Goal: Task Accomplishment & Management: Manage account settings

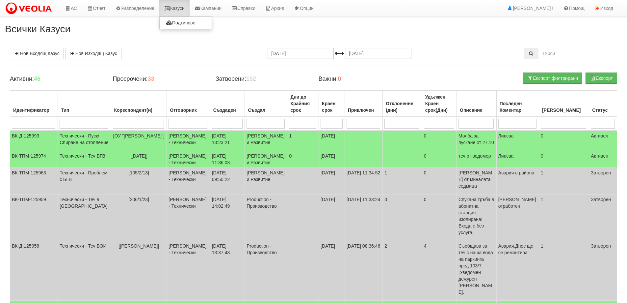
click at [179, 8] on link "Казуси" at bounding box center [174, 8] width 30 height 16
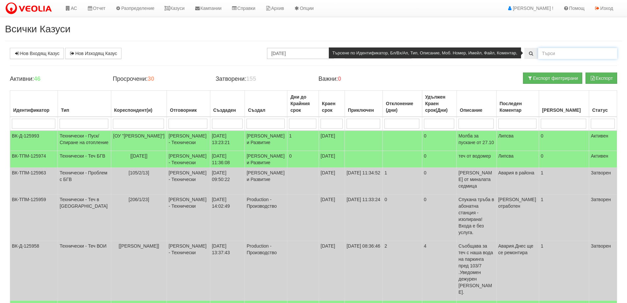
click at [545, 51] on input "text" at bounding box center [578, 53] width 79 height 11
type input "166/Б/13"
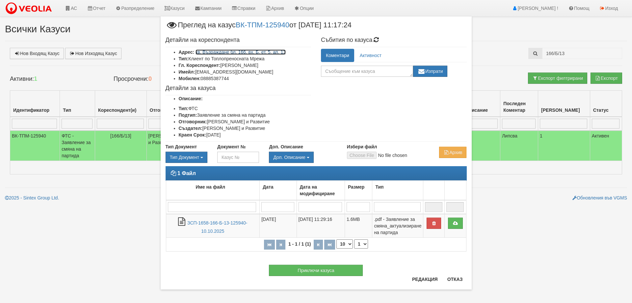
click at [268, 52] on link "кв. Възраждане бл. 166, вх. Б, ет. 5, ап. 13" at bounding box center [241, 51] width 90 height 5
click at [453, 280] on button "Отказ" at bounding box center [455, 279] width 23 height 11
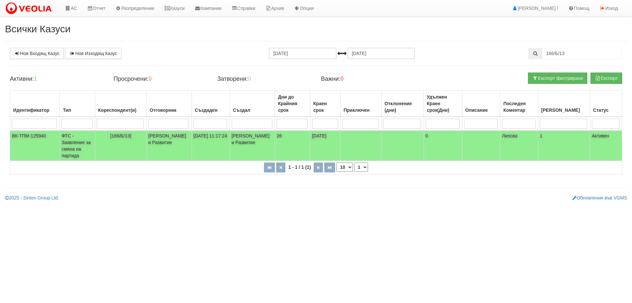
click at [87, 149] on td "ФТС - Заявление за смяна на партида" at bounding box center [77, 145] width 35 height 30
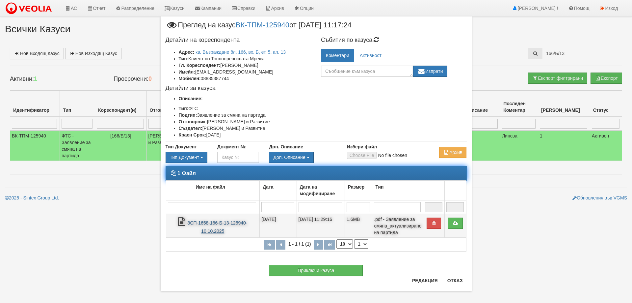
click at [207, 220] on link "ЗСП-1658-166-Б-13-125940-10.10.2025" at bounding box center [217, 227] width 60 height 14
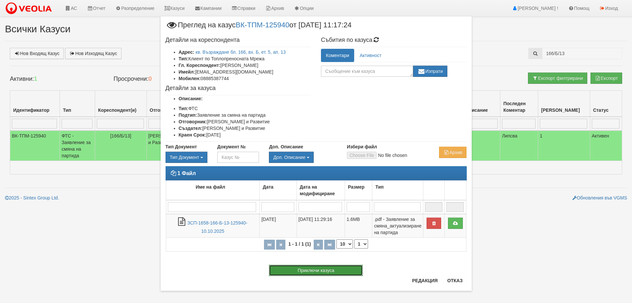
click at [305, 271] on button "Приключи казуса" at bounding box center [316, 269] width 94 height 11
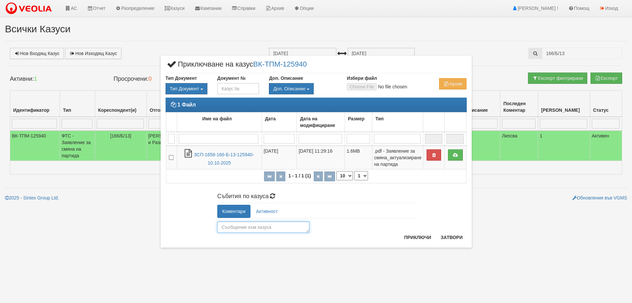
click at [230, 224] on textarea at bounding box center [263, 226] width 92 height 11
type textarea "25766"
click at [417, 237] on button "Приключи" at bounding box center [418, 237] width 35 height 11
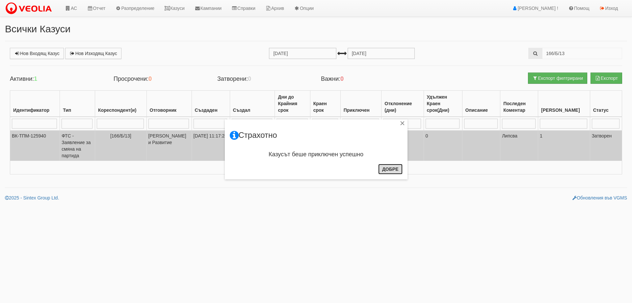
click at [390, 168] on button "Добре" at bounding box center [390, 169] width 24 height 11
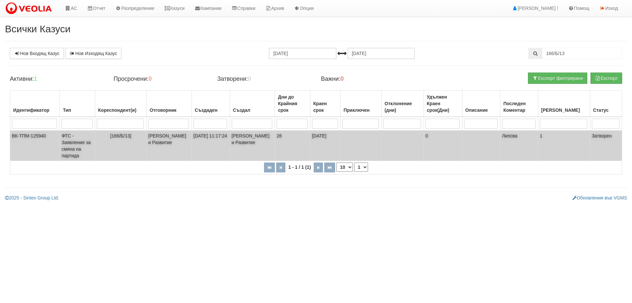
click at [76, 147] on td "ФТС - Заявление за смяна на партида" at bounding box center [77, 145] width 35 height 30
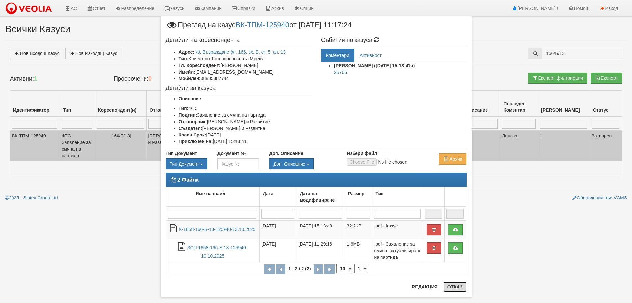
click at [456, 285] on button "Отказ" at bounding box center [455, 286] width 23 height 11
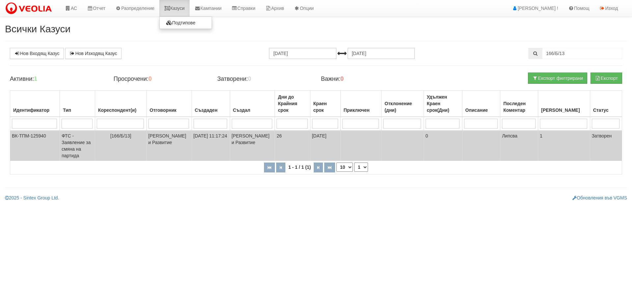
click at [183, 6] on link "Казуси" at bounding box center [174, 8] width 30 height 16
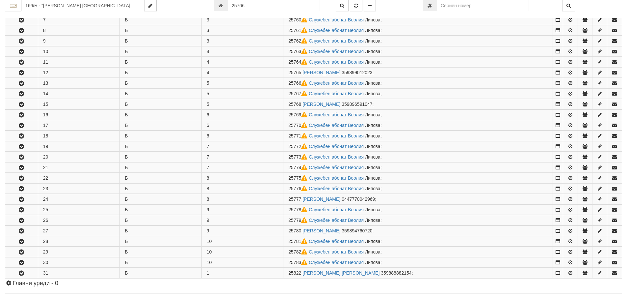
scroll to position [257, 0]
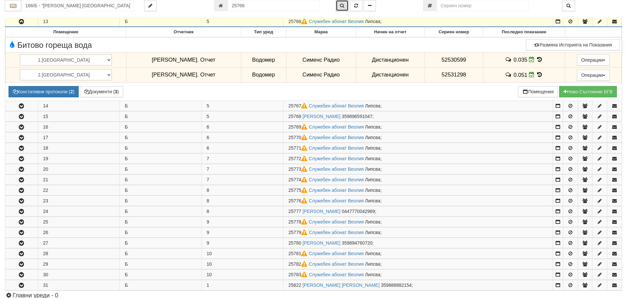
click at [344, 8] on button "button" at bounding box center [342, 5] width 13 height 11
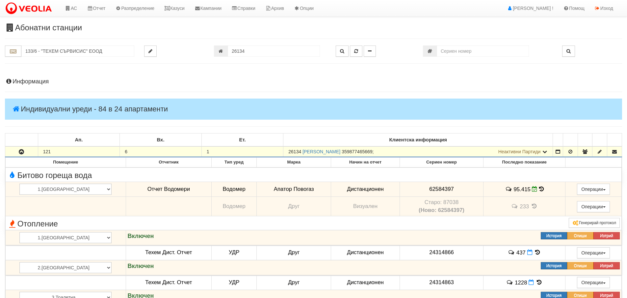
click at [252, 45] on input "26134" at bounding box center [274, 50] width 92 height 11
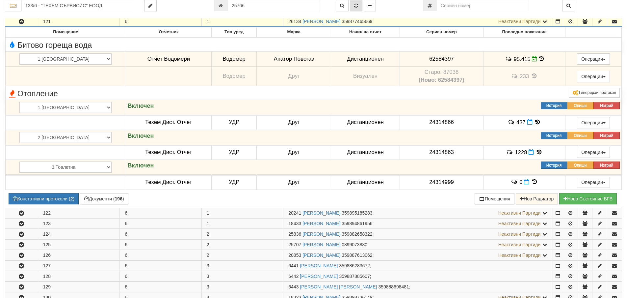
type input "25766"
click at [357, 6] on icon "button" at bounding box center [356, 5] width 4 height 5
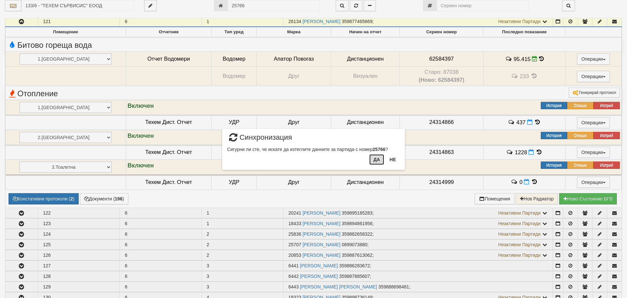
click at [373, 161] on button "Да" at bounding box center [377, 159] width 14 height 11
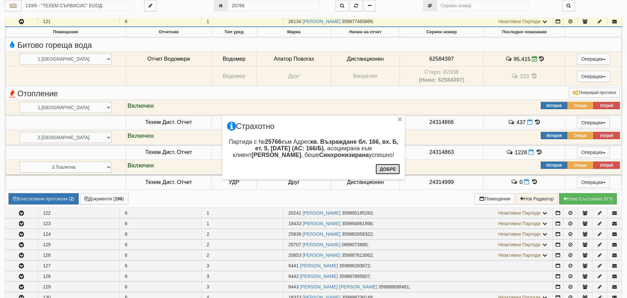
click at [387, 168] on button "Добре" at bounding box center [388, 169] width 24 height 11
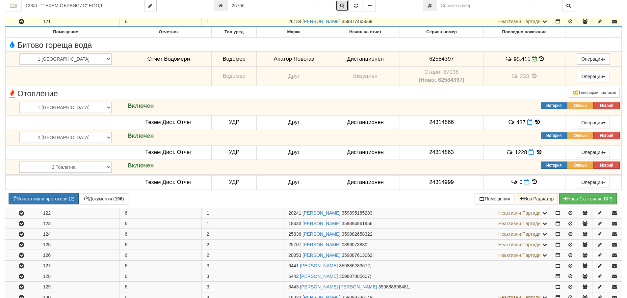
click at [344, 6] on icon "button" at bounding box center [342, 5] width 4 height 5
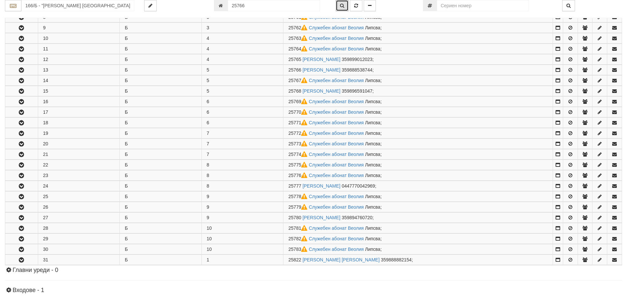
scroll to position [257, 0]
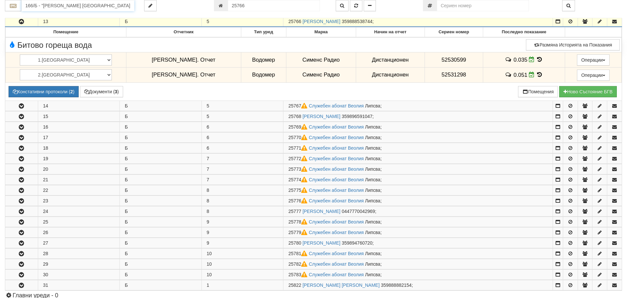
click at [46, 7] on input "166/Б - "ВЕОЛИЯ ЕНЕРДЖИ ВАРНА " ЕАД" at bounding box center [77, 5] width 113 height 11
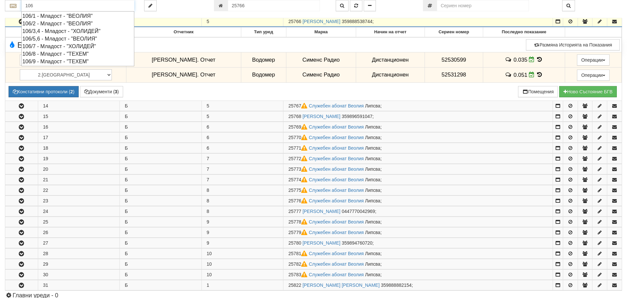
click at [81, 29] on div "106/3,4 - Младост - "ХОЛИДЕЙ"" at bounding box center [77, 31] width 111 height 8
type input "106/3,4 - Младост - "ХОЛИДЕЙ""
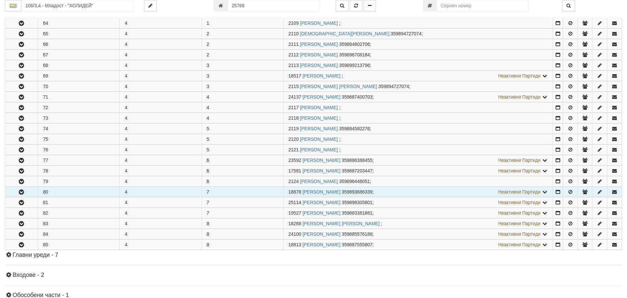
scroll to position [329, 0]
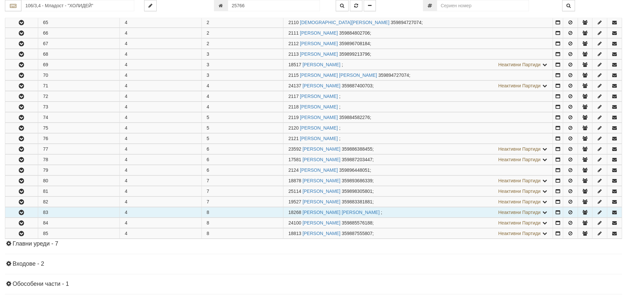
click at [22, 213] on icon "button" at bounding box center [21, 212] width 8 height 5
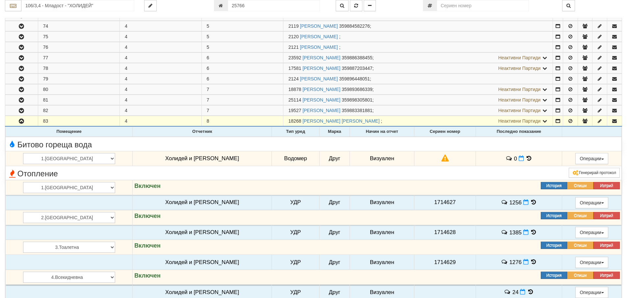
scroll to position [494, 0]
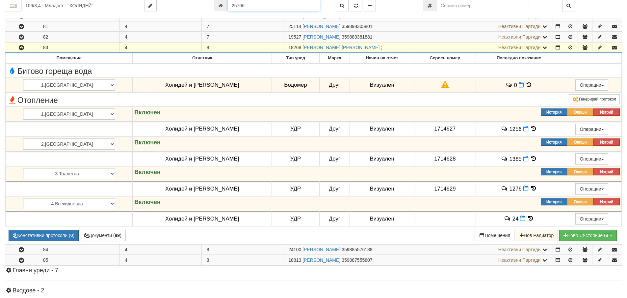
click at [250, 6] on input "25766" at bounding box center [274, 5] width 92 height 11
type input "25796"
click at [356, 8] on icon "button" at bounding box center [356, 5] width 4 height 5
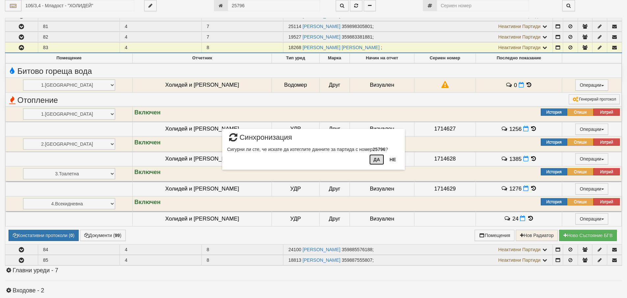
click at [379, 160] on button "Да" at bounding box center [377, 159] width 14 height 11
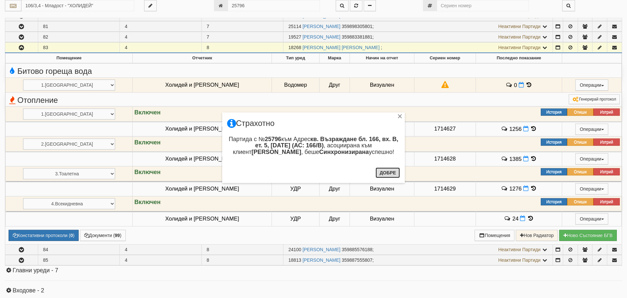
click at [384, 172] on button "Добре" at bounding box center [388, 172] width 24 height 11
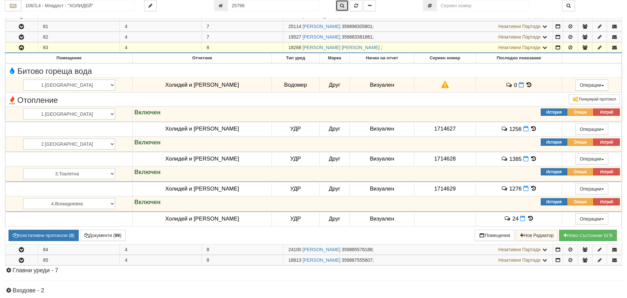
click at [343, 6] on icon "button" at bounding box center [342, 5] width 4 height 5
type input "166/В - "ВЕОЛИЯ ЕНЕРДЖИ ВАРНА " ЕАД"
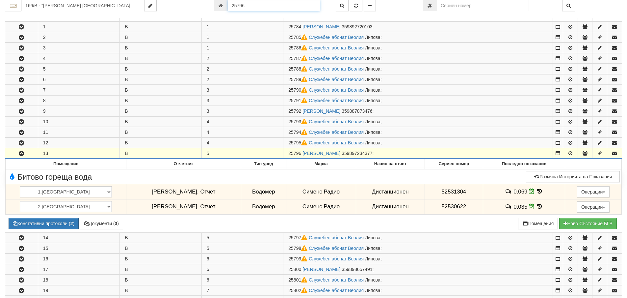
scroll to position [121, 0]
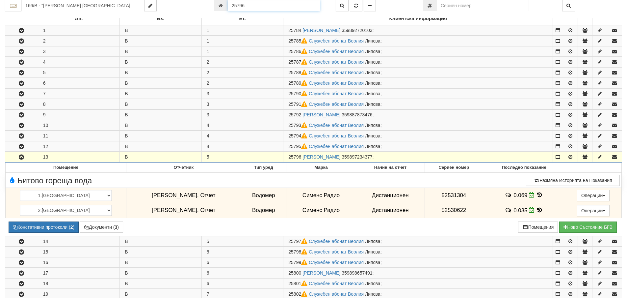
drag, startPoint x: 251, startPoint y: 6, endPoint x: 217, endPoint y: 8, distance: 33.7
click at [217, 8] on div "25796" at bounding box center [270, 5] width 112 height 11
type input "26135"
click at [355, 6] on icon "button" at bounding box center [356, 5] width 4 height 5
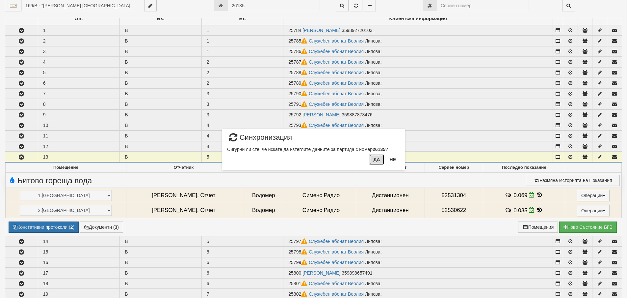
click at [376, 158] on button "Да" at bounding box center [377, 159] width 14 height 11
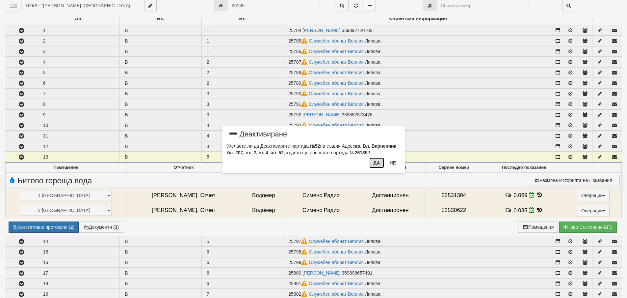
click at [380, 160] on button "Да" at bounding box center [377, 162] width 14 height 11
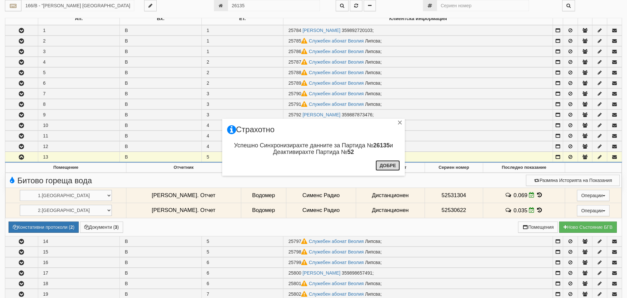
click at [385, 165] on button "Добре" at bounding box center [388, 165] width 24 height 11
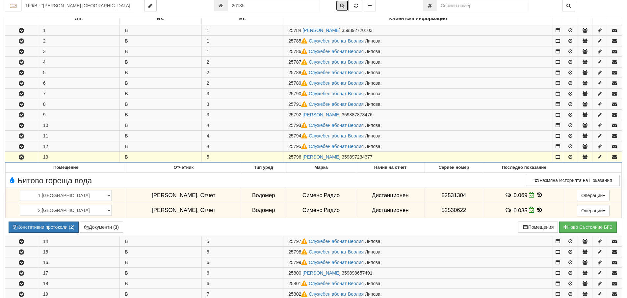
click at [339, 5] on button "button" at bounding box center [342, 5] width 13 height 11
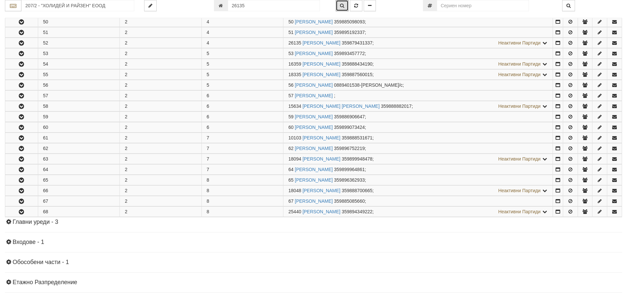
scroll to position [288, 0]
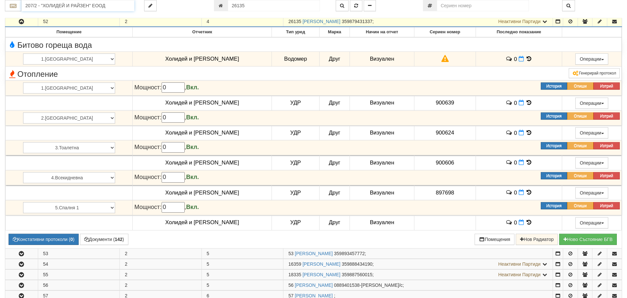
click at [66, 4] on input "207/2 - "ХОЛИДЕЙ И РАЙЗЕН" ЕООД" at bounding box center [77, 5] width 113 height 11
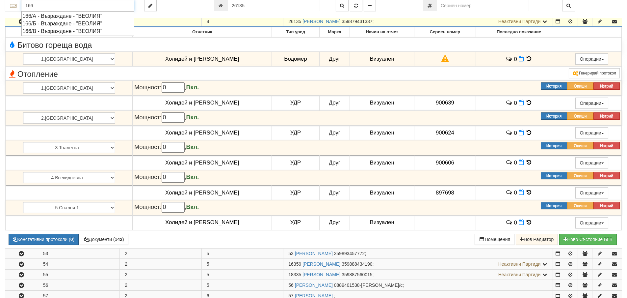
click at [71, 15] on div "166/А - Възраждане - "ВЕОЛИЯ"" at bounding box center [77, 16] width 111 height 8
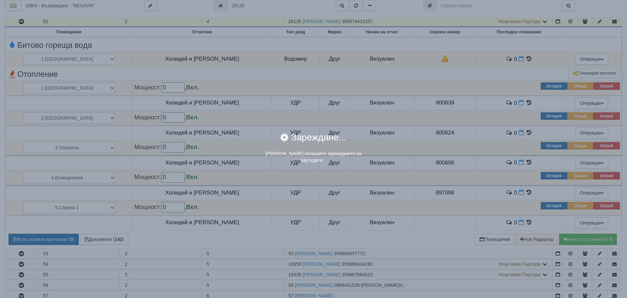
scroll to position [0, 0]
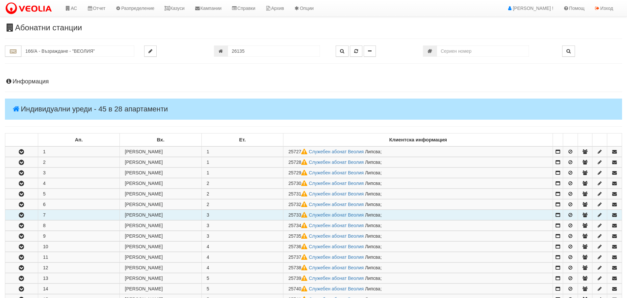
click at [21, 216] on icon "button" at bounding box center [21, 215] width 8 height 5
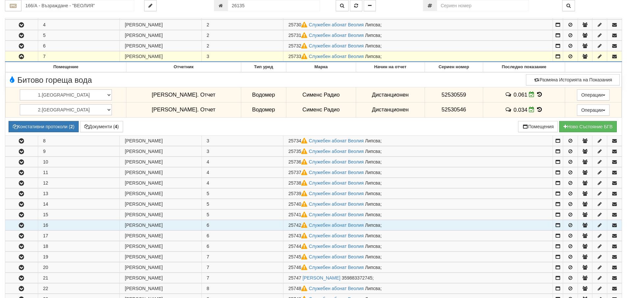
scroll to position [165, 0]
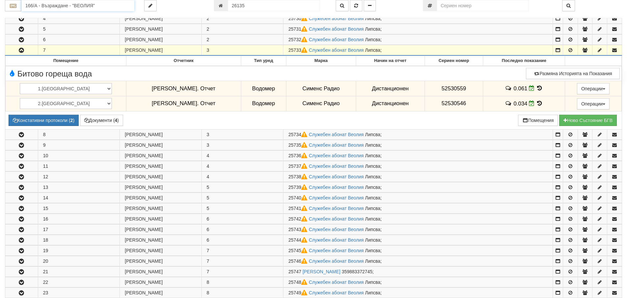
click at [63, 6] on input "166/А - Възраждане - "ВЕОЛИЯ"" at bounding box center [77, 5] width 113 height 11
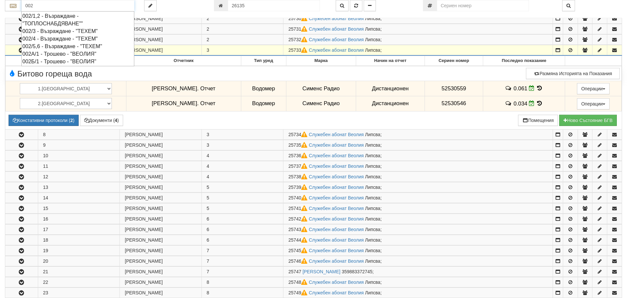
click at [39, 55] on div "002А/1 - Трошево - "ВЕОЛИЯ"" at bounding box center [77, 54] width 111 height 8
type input "002А/1 - Трошево - "ВЕОЛИЯ""
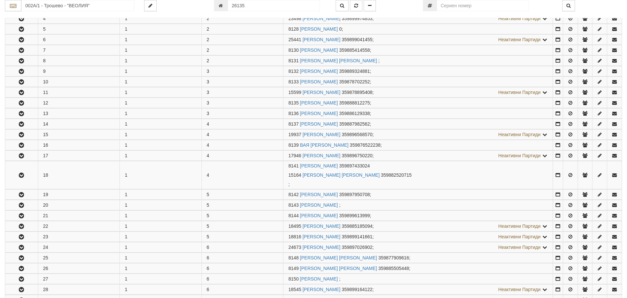
scroll to position [0, 0]
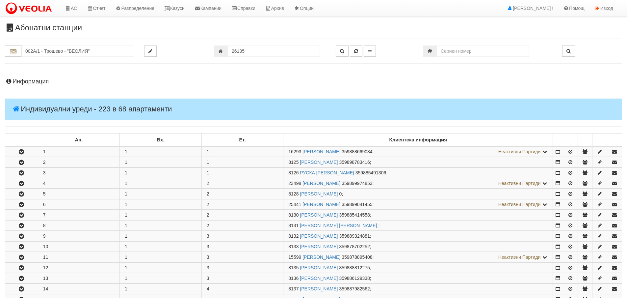
click at [43, 82] on h4 "Информация" at bounding box center [314, 81] width 618 height 7
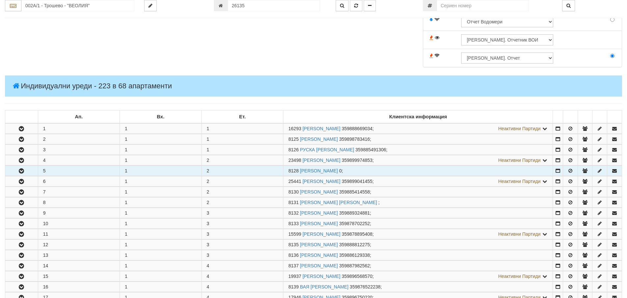
scroll to position [264, 0]
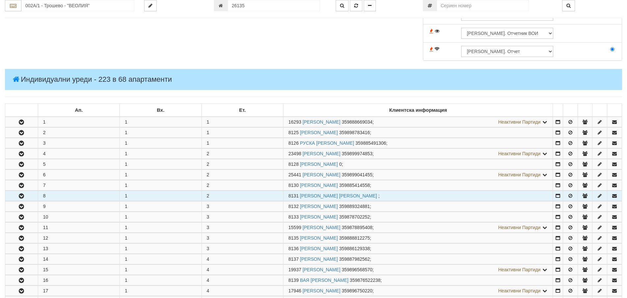
click at [24, 196] on icon "button" at bounding box center [21, 196] width 8 height 5
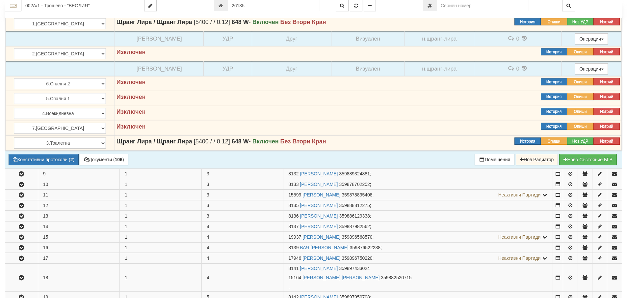
scroll to position [560, 0]
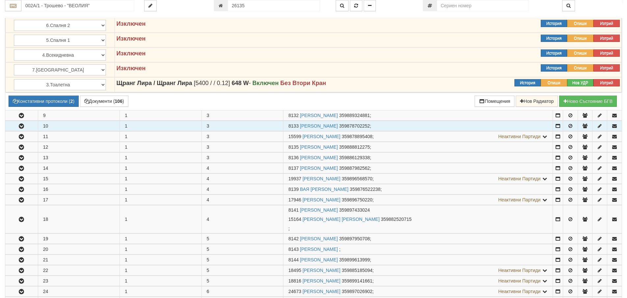
click at [23, 127] on icon "button" at bounding box center [21, 126] width 8 height 5
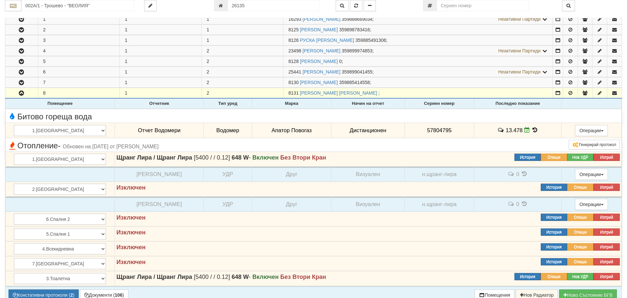
scroll to position [362, 0]
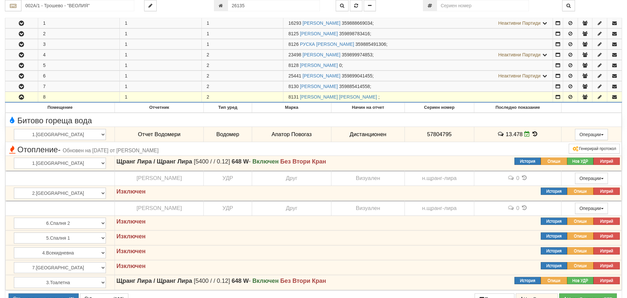
click at [20, 98] on icon "button" at bounding box center [21, 97] width 8 height 5
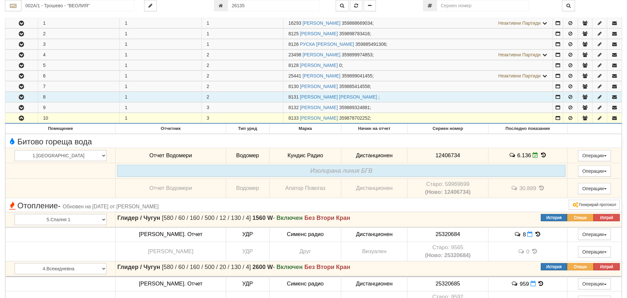
click at [24, 120] on icon "button" at bounding box center [21, 118] width 8 height 5
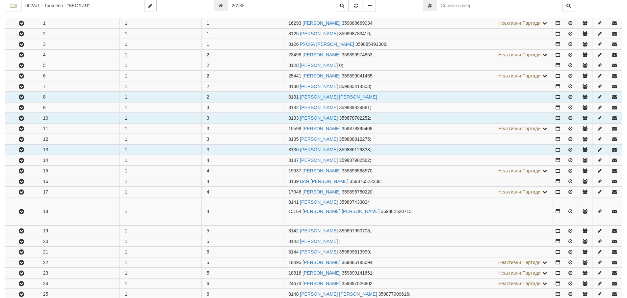
click at [21, 150] on icon "button" at bounding box center [21, 150] width 8 height 5
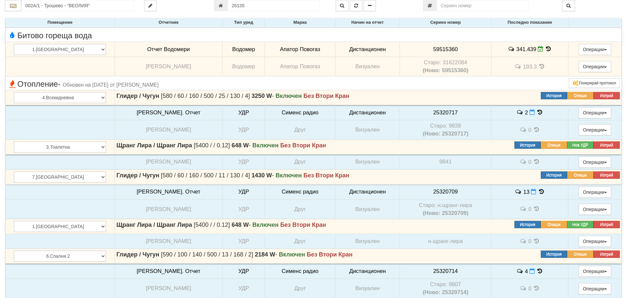
scroll to position [494, 0]
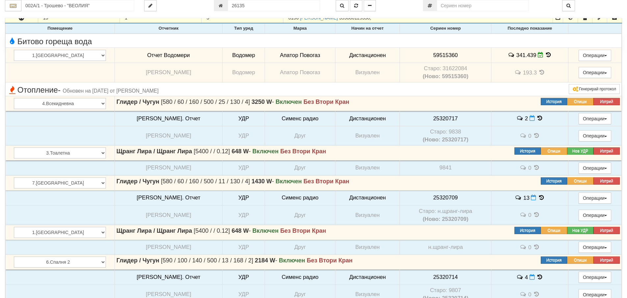
click at [545, 54] on icon at bounding box center [548, 55] width 7 height 6
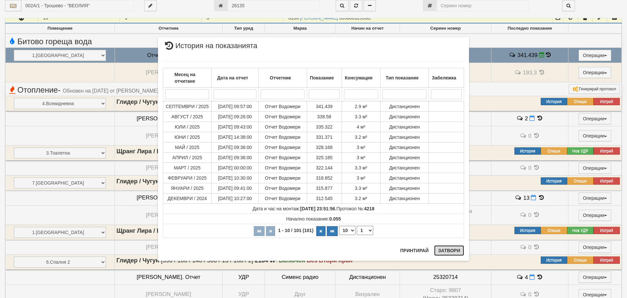
click at [456, 249] on button "Затвори" at bounding box center [449, 250] width 30 height 11
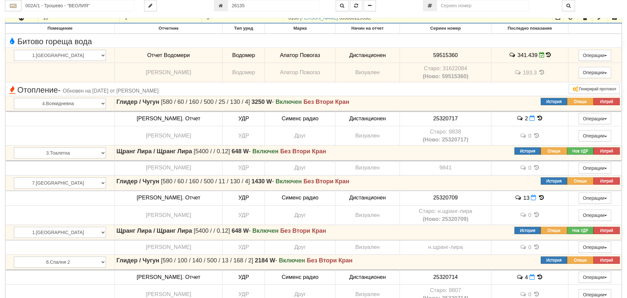
scroll to position [362, 0]
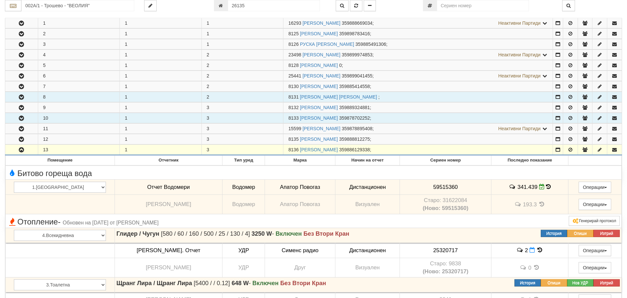
click at [21, 148] on icon "button" at bounding box center [21, 150] width 8 height 5
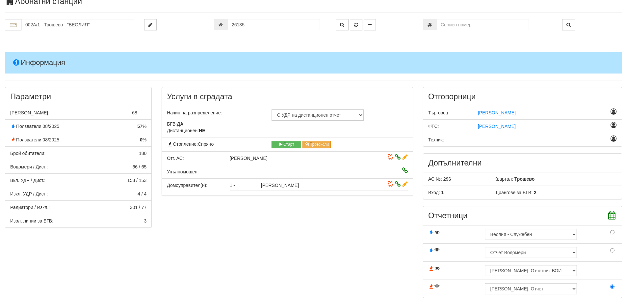
scroll to position [0, 0]
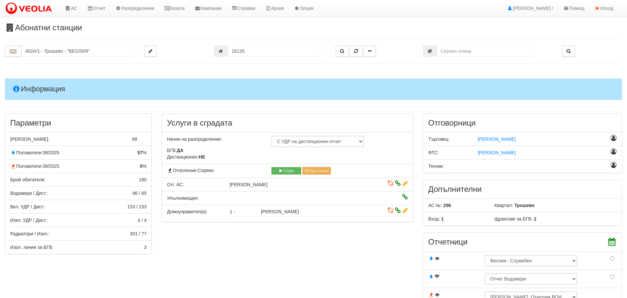
click at [43, 92] on h4 "Информация" at bounding box center [314, 88] width 618 height 21
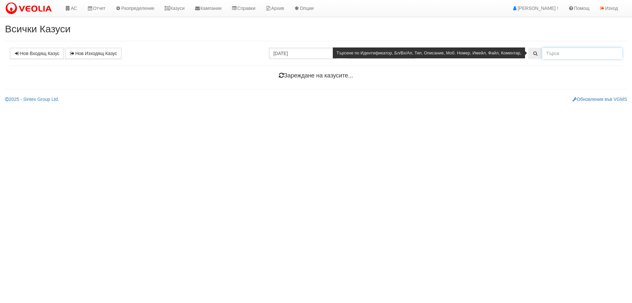
click at [566, 58] on input "text" at bounding box center [582, 53] width 80 height 11
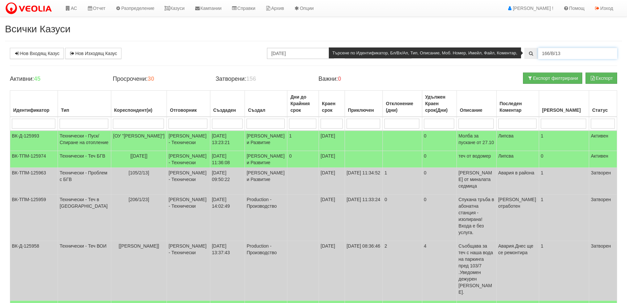
type input "166/В/13"
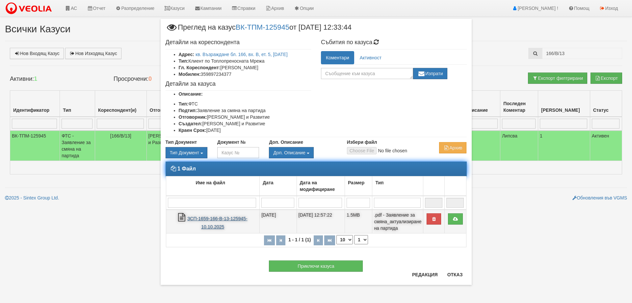
click at [206, 219] on link "ЗСП-1659-166-В-13-125945-10.10.2025" at bounding box center [217, 223] width 60 height 14
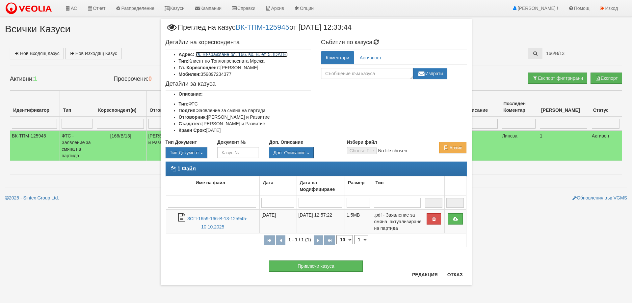
click at [241, 55] on link "кв. Възраждане бл. 166, вх. В, ет. 5, ап. 13" at bounding box center [242, 54] width 92 height 5
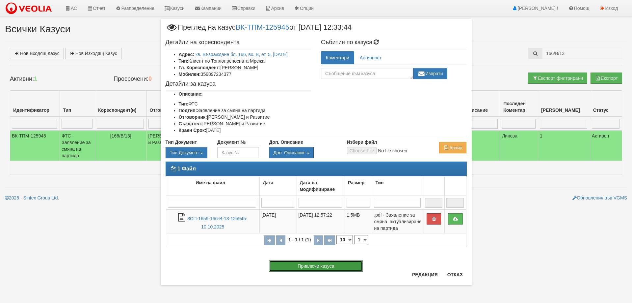
click at [321, 263] on button "Приключи казуса" at bounding box center [316, 265] width 94 height 11
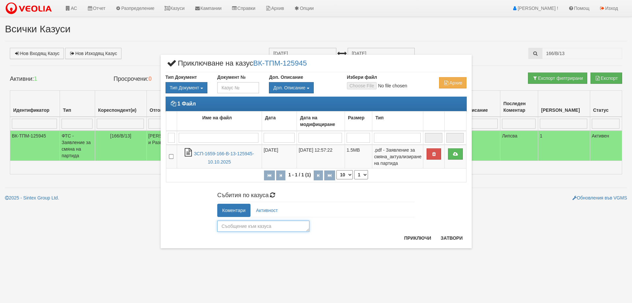
click at [231, 229] on textarea at bounding box center [263, 225] width 92 height 11
type textarea "25796"
click at [414, 239] on button "Приключи" at bounding box center [418, 238] width 35 height 11
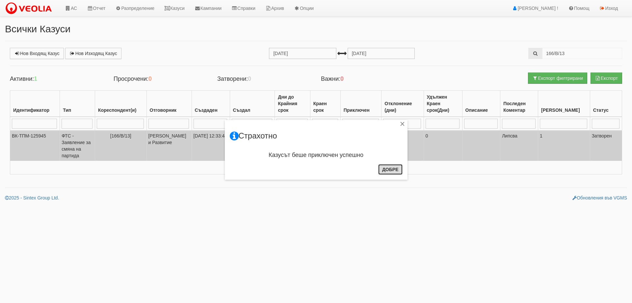
click at [389, 168] on button "Добре" at bounding box center [390, 169] width 24 height 11
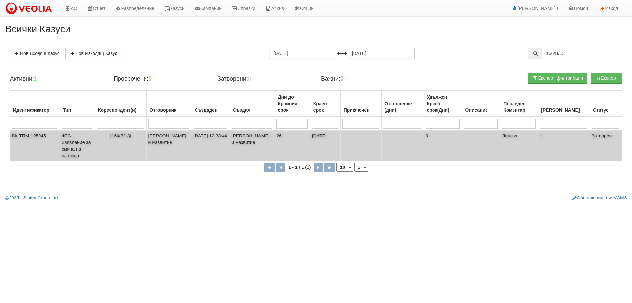
click at [101, 144] on td "[166/В/13]" at bounding box center [121, 145] width 52 height 30
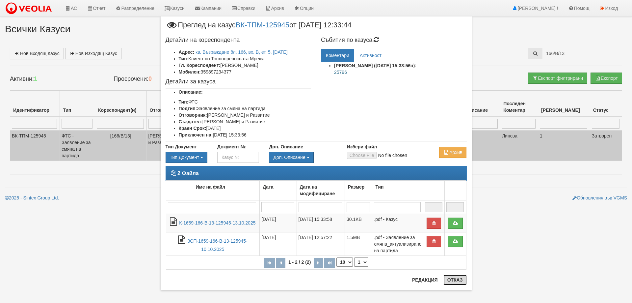
click at [456, 279] on button "Отказ" at bounding box center [455, 279] width 23 height 11
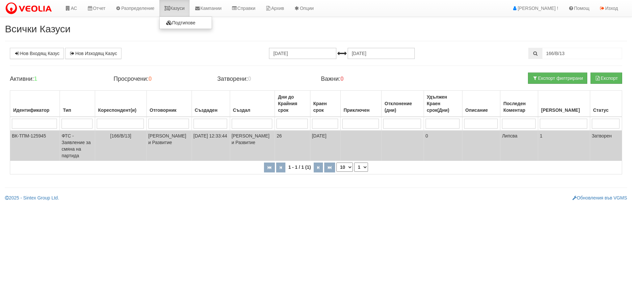
click at [177, 10] on link "Казуси" at bounding box center [174, 8] width 30 height 16
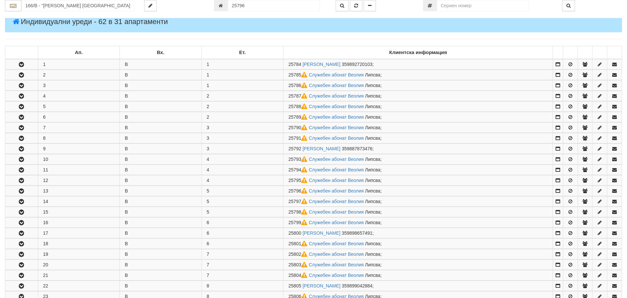
scroll to position [257, 0]
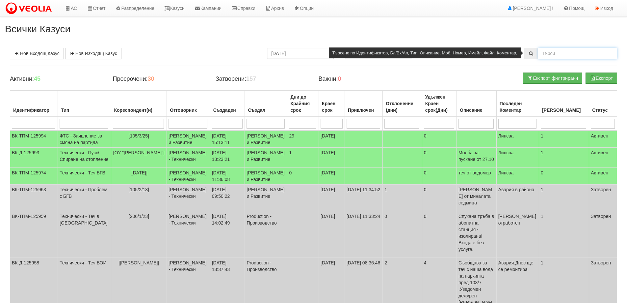
click at [554, 54] on input "text" at bounding box center [578, 53] width 79 height 11
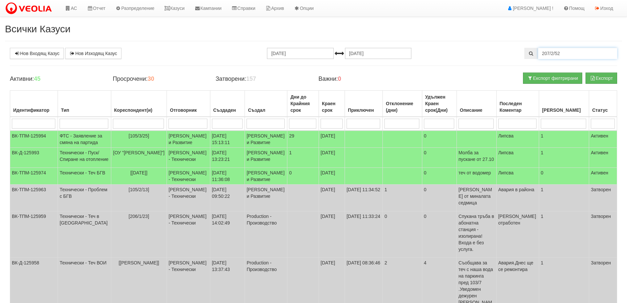
type input "207/2/52"
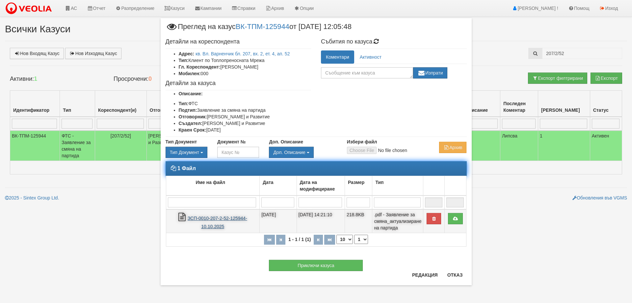
click at [214, 219] on link "ЗСП-0010-207-2-52-125944-10.10.2025" at bounding box center [218, 222] width 60 height 14
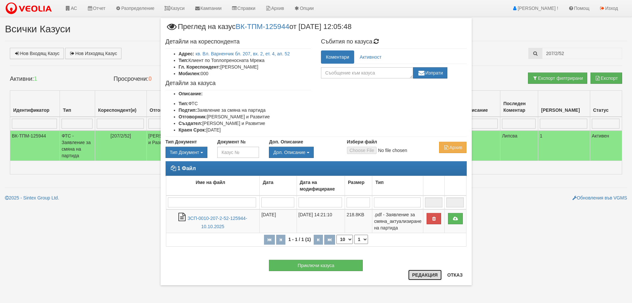
click at [422, 276] on button "Редакция" at bounding box center [425, 274] width 34 height 11
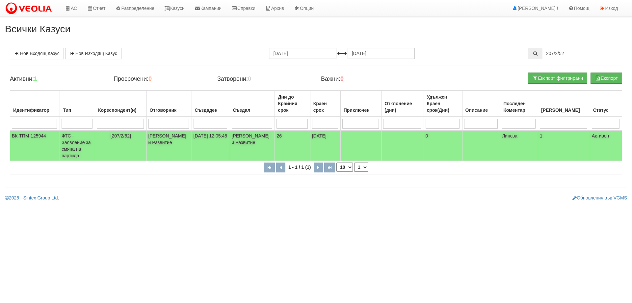
click at [80, 147] on td "ФТС - Заявление за смяна на партида" at bounding box center [77, 145] width 35 height 30
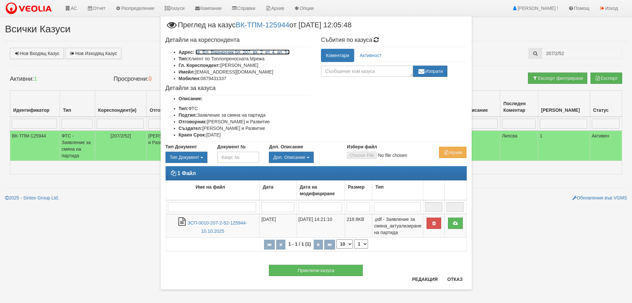
click at [277, 51] on link "кв. Вл. Варненчик бл. 207, вх. 2, ет. 4, ап. 52" at bounding box center [243, 51] width 94 height 5
click at [453, 281] on button "Отказ" at bounding box center [455, 279] width 23 height 11
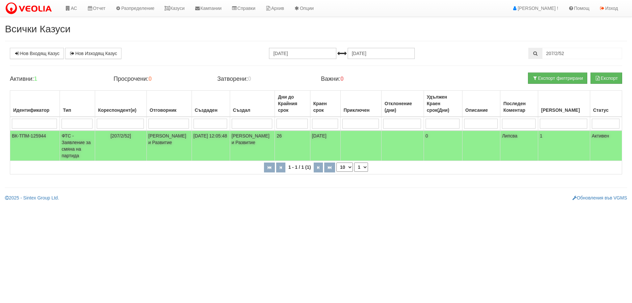
click at [88, 144] on td "ФТС - Заявление за смяна на партида" at bounding box center [77, 145] width 35 height 30
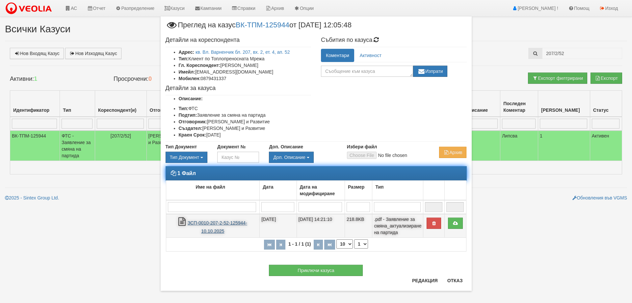
click at [218, 223] on link "ЗСП-0010-207-2-52-125944-10.10.2025" at bounding box center [218, 227] width 60 height 14
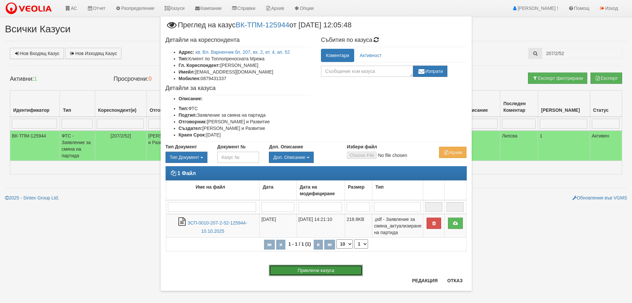
click at [324, 269] on button "Приключи казуса" at bounding box center [316, 269] width 94 height 11
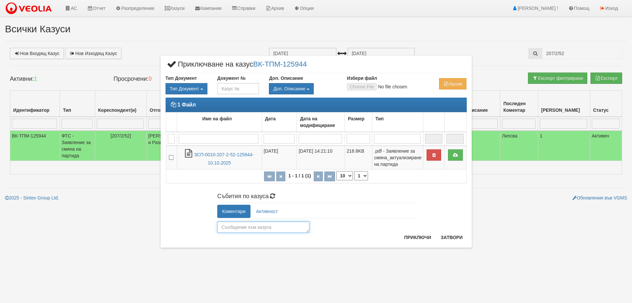
click at [249, 231] on textarea at bounding box center [263, 226] width 92 height 11
type textarea "26135"
click at [424, 237] on button "Приключи" at bounding box center [418, 237] width 35 height 11
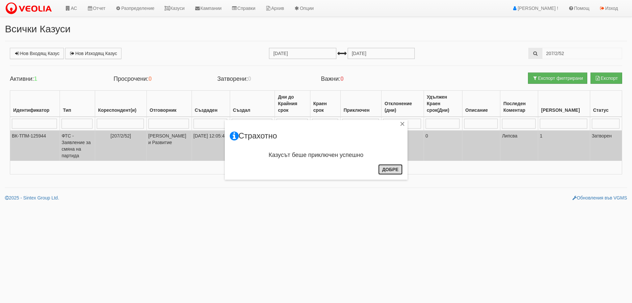
click at [388, 173] on button "Добре" at bounding box center [390, 169] width 24 height 11
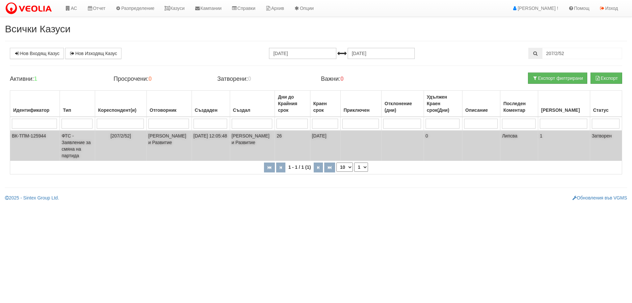
click at [69, 144] on td "ФТС - Заявление за смяна на партида" at bounding box center [77, 145] width 35 height 30
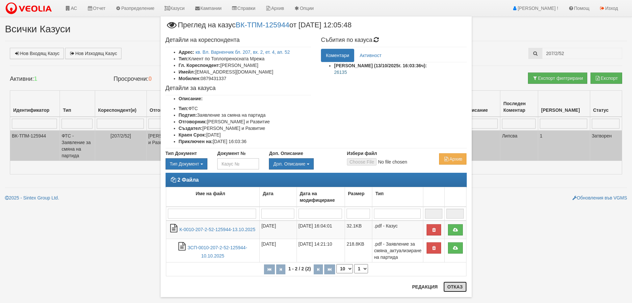
click at [452, 286] on button "Отказ" at bounding box center [455, 286] width 23 height 11
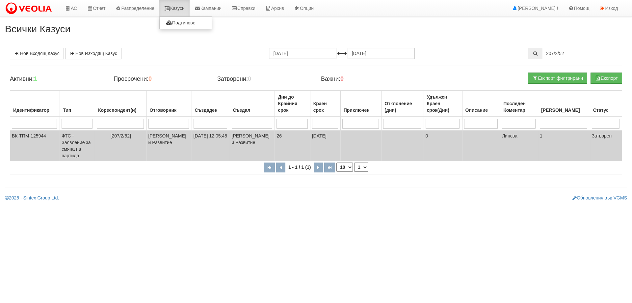
click at [183, 5] on link "Казуси" at bounding box center [174, 8] width 30 height 16
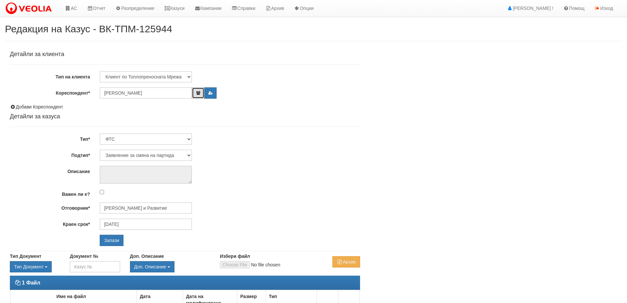
click at [197, 93] on icon "button" at bounding box center [198, 93] width 5 height 4
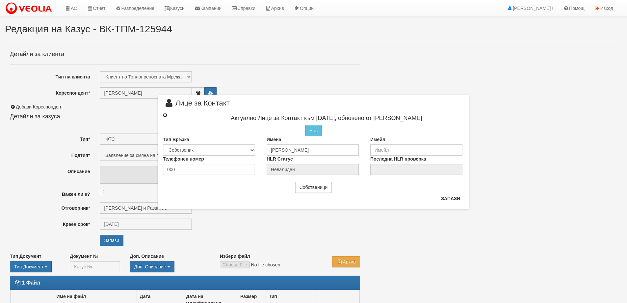
click at [167, 114] on input "radio" at bounding box center [165, 115] width 4 height 4
radio input "true"
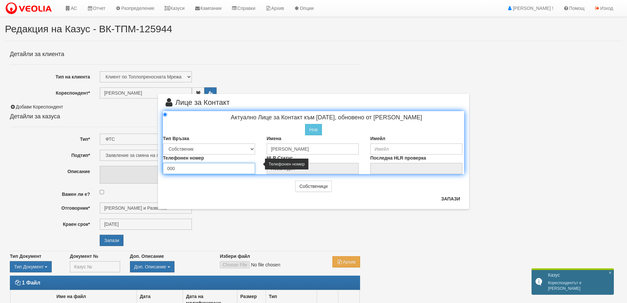
drag, startPoint x: 179, startPoint y: 169, endPoint x: 159, endPoint y: 170, distance: 19.5
click at [159, 170] on div "Телефонен номер 000" at bounding box center [210, 163] width 104 height 19
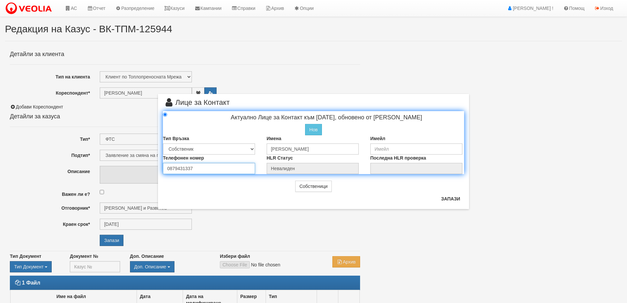
type input "0879431337"
click at [381, 148] on input "email" at bounding box center [417, 148] width 92 height 11
type input "boqnvichev1@abv.bg"
click at [447, 199] on button "Запази" at bounding box center [450, 198] width 27 height 11
radio input "true"
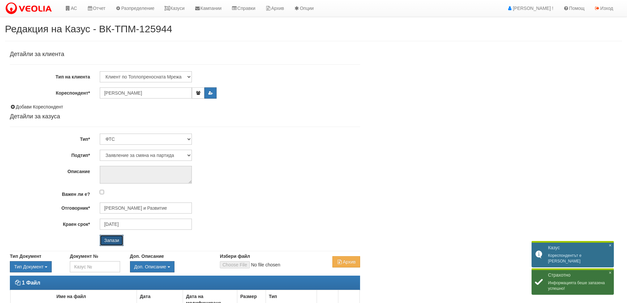
click at [116, 240] on input "Запази" at bounding box center [112, 240] width 24 height 11
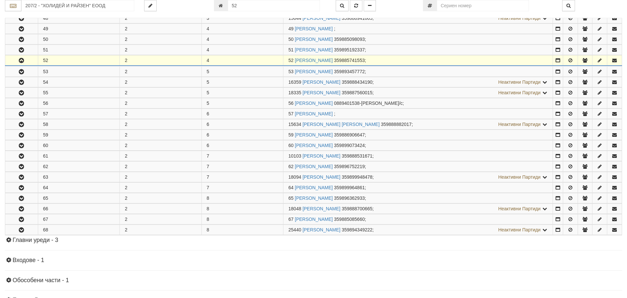
scroll to position [288, 0]
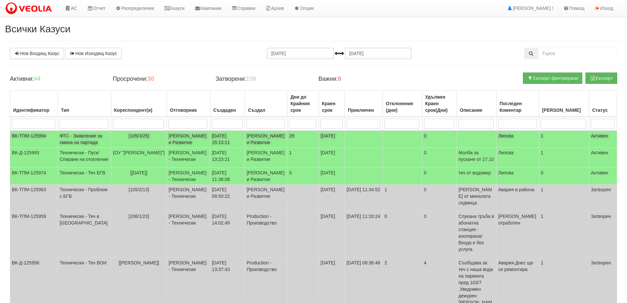
click at [92, 140] on td "ФТС - Заявление за смяна на партида" at bounding box center [84, 138] width 53 height 17
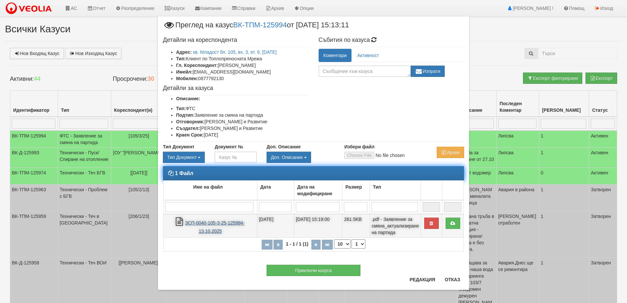
click at [227, 222] on link "ЗСП-0040-105-3-25-125994-13.10.2025" at bounding box center [215, 227] width 60 height 14
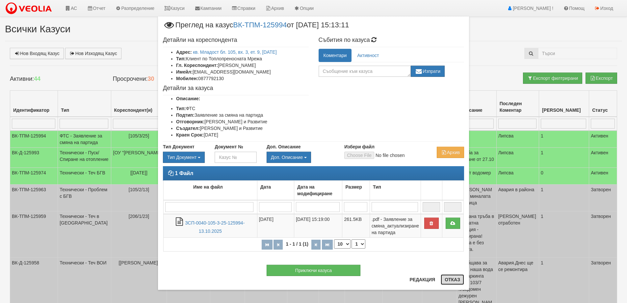
click at [457, 281] on button "Отказ" at bounding box center [452, 279] width 23 height 11
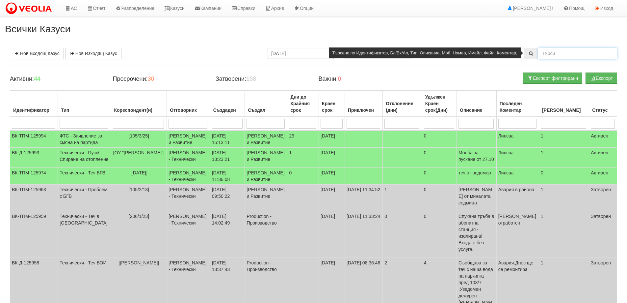
click at [557, 52] on input "text" at bounding box center [578, 53] width 79 height 11
type input "166/А/7"
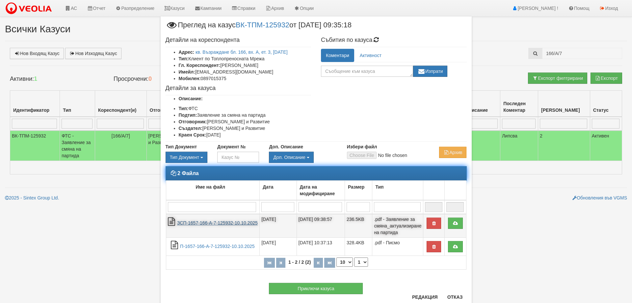
click at [224, 222] on link "ЗСП-1657-166-А-7-125932-10.10.2025" at bounding box center [217, 222] width 81 height 5
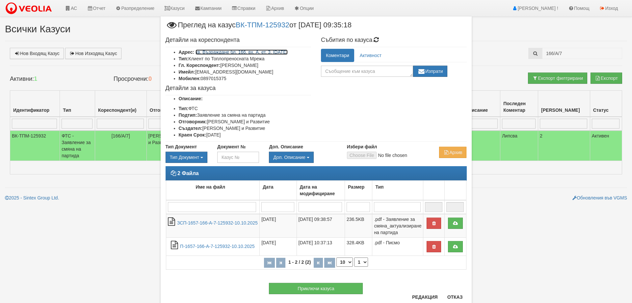
click at [263, 52] on link "кв. Възраждане бл. 166, вх. А, ет. 3, ап. 7" at bounding box center [242, 51] width 92 height 5
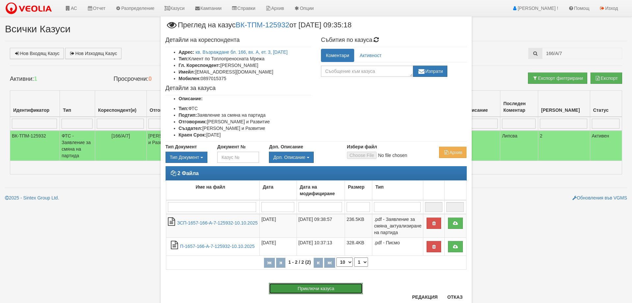
click at [318, 289] on button "Приключи казуса" at bounding box center [316, 288] width 94 height 11
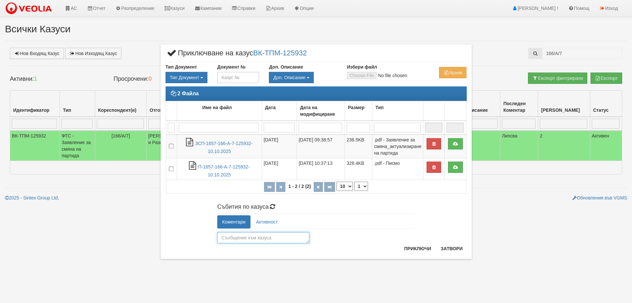
click at [236, 239] on textarea at bounding box center [263, 237] width 92 height 11
type textarea "25733"
click at [415, 251] on button "Приключи" at bounding box center [418, 248] width 35 height 11
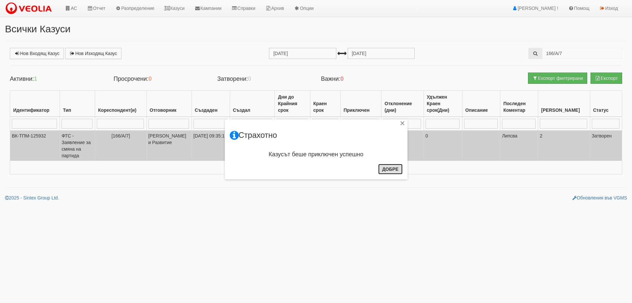
drag, startPoint x: 396, startPoint y: 175, endPoint x: 392, endPoint y: 175, distance: 3.4
click at [395, 176] on div "Добре" at bounding box center [390, 171] width 24 height 15
click at [390, 170] on button "Добре" at bounding box center [390, 169] width 24 height 11
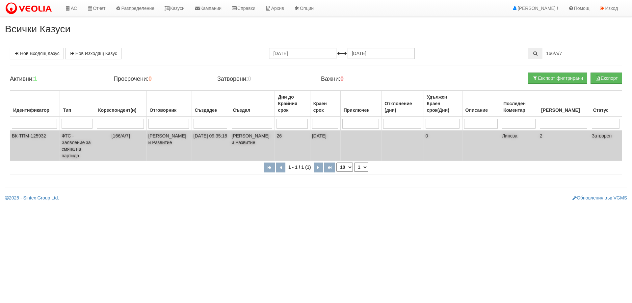
click at [86, 145] on td "ФТС - Заявление за смяна на партида" at bounding box center [77, 145] width 35 height 30
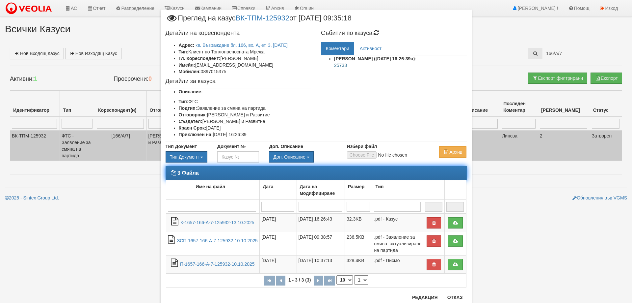
scroll to position [28, 0]
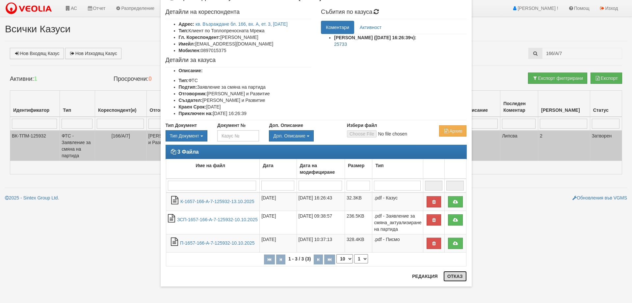
click at [450, 277] on button "Отказ" at bounding box center [455, 276] width 23 height 11
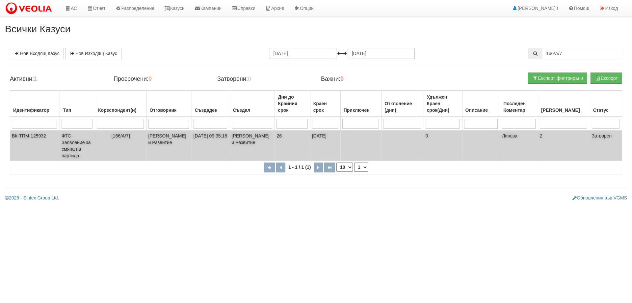
click at [80, 154] on td "ФТС - Заявление за смяна на партида" at bounding box center [77, 145] width 35 height 30
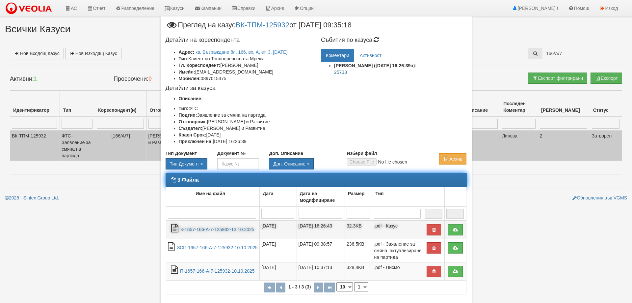
scroll to position [28, 0]
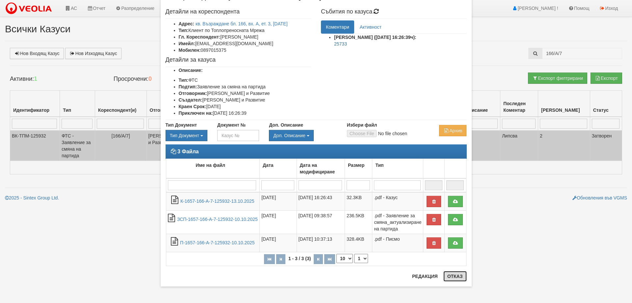
click at [455, 274] on button "Отказ" at bounding box center [455, 276] width 23 height 11
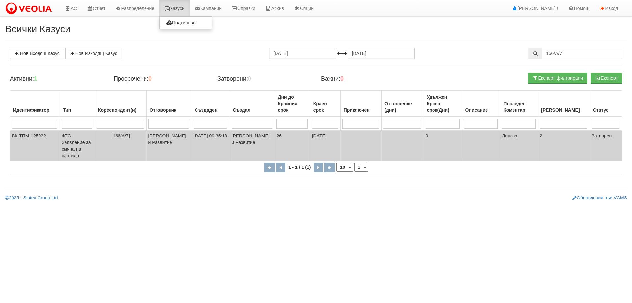
click at [179, 11] on link "Казуси" at bounding box center [174, 8] width 30 height 16
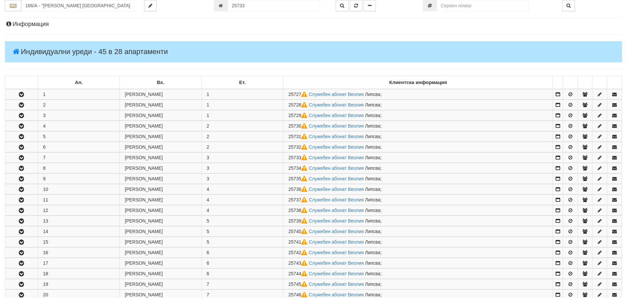
scroll to position [193, 0]
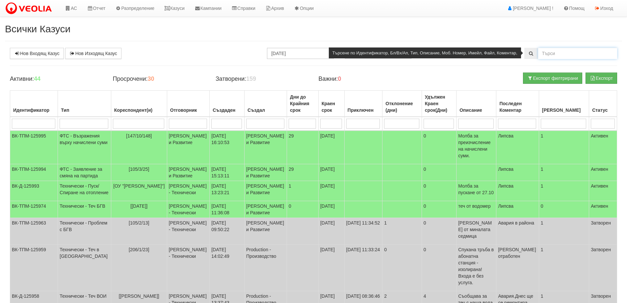
click at [552, 53] on input "text" at bounding box center [578, 53] width 79 height 11
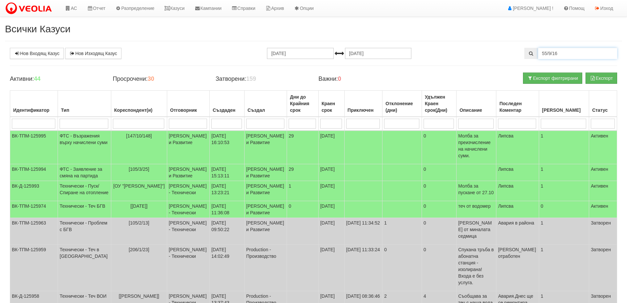
type input "55/9/16"
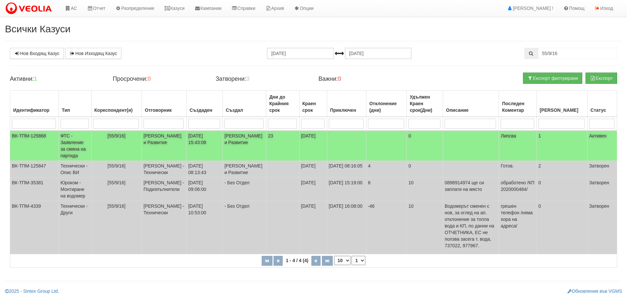
click at [64, 143] on td "ФТС - Заявление за смяна на партида" at bounding box center [75, 145] width 33 height 30
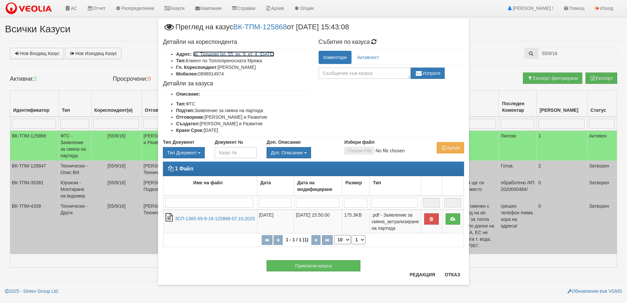
click at [244, 52] on link "кв. Трошево бл. 55, вх. 9, ет. 4, [DATE]" at bounding box center [233, 53] width 81 height 5
click at [86, 74] on div "× Преглед на казус ВК-ТПМ-125868 от 07/10/2025 15:43:08 Детайли на кореспондент…" at bounding box center [313, 151] width 627 height 303
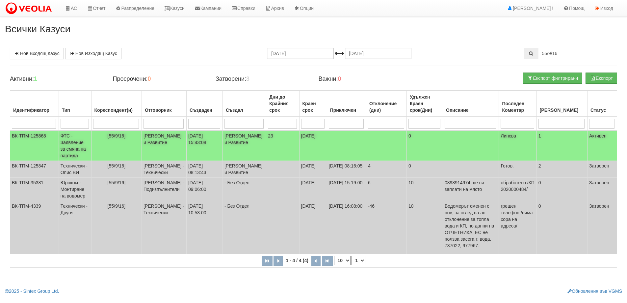
click at [83, 149] on td "ФТС - Заявление за смяна на партида" at bounding box center [75, 145] width 33 height 30
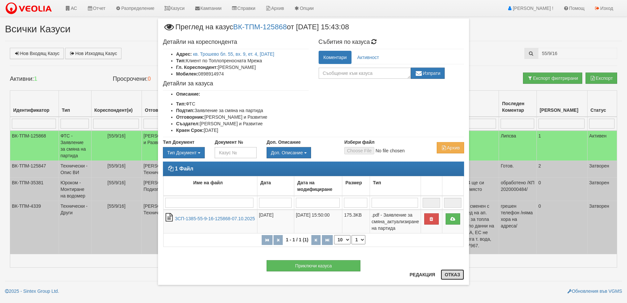
click at [460, 273] on button "Отказ" at bounding box center [452, 274] width 23 height 11
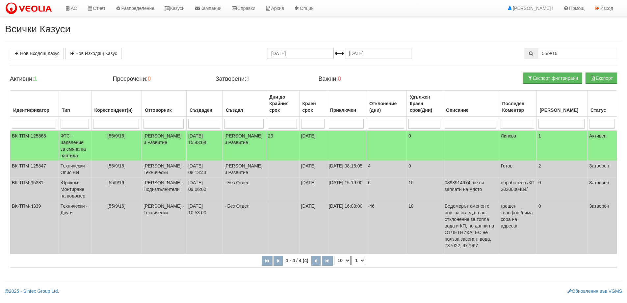
click at [73, 143] on td "ФТС - Заявление за смяна на партида" at bounding box center [75, 145] width 33 height 30
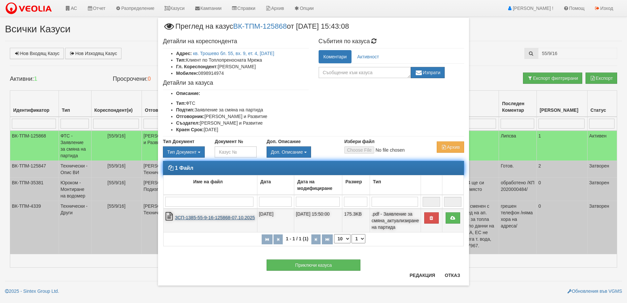
click at [214, 218] on link "ЗСП-1385-55-9-16-125868-07.10.2025" at bounding box center [215, 217] width 80 height 5
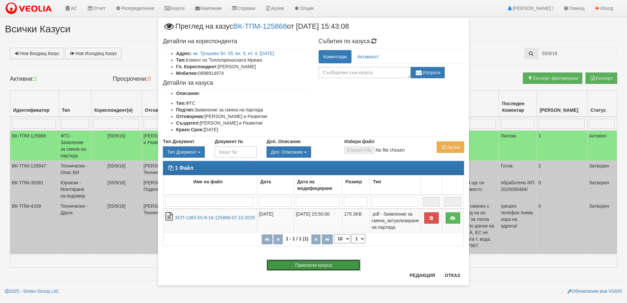
click at [317, 266] on button "Приключи казуса" at bounding box center [314, 264] width 94 height 11
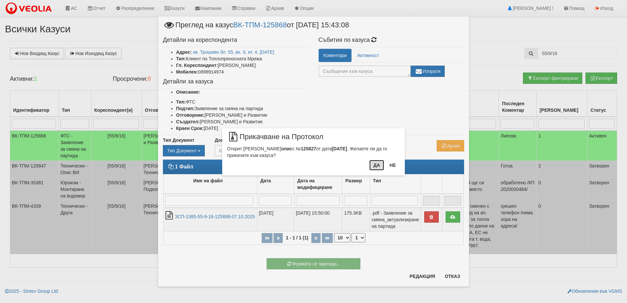
click at [376, 165] on button "Да" at bounding box center [377, 165] width 14 height 11
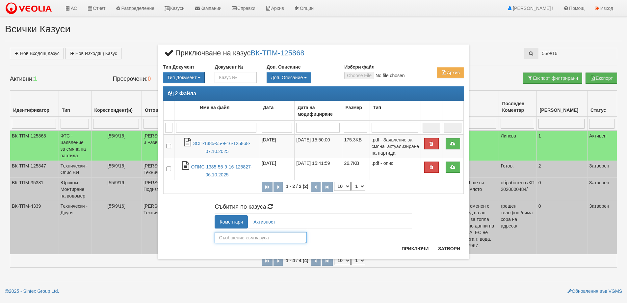
click at [241, 236] on textarea at bounding box center [261, 237] width 92 height 11
type textarea "26136"
click at [412, 248] on button "Приключи" at bounding box center [415, 248] width 35 height 11
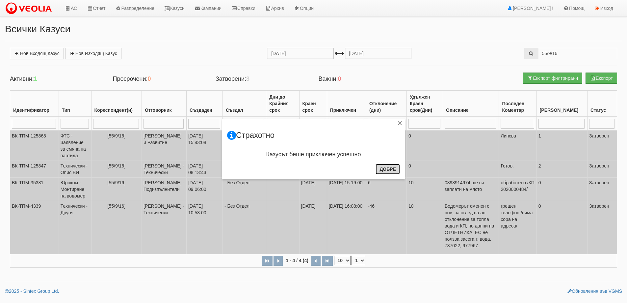
click at [385, 170] on button "Добре" at bounding box center [388, 169] width 24 height 11
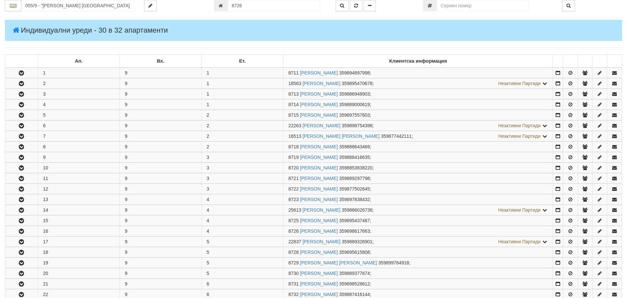
scroll to position [288, 0]
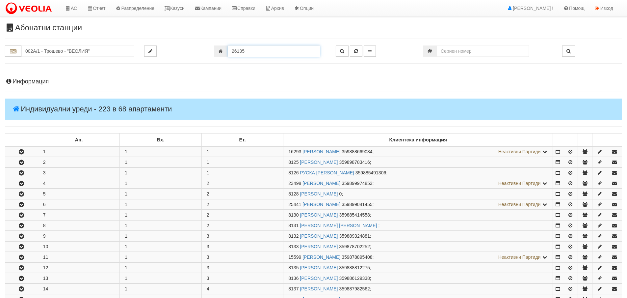
drag, startPoint x: 250, startPoint y: 49, endPoint x: 223, endPoint y: 46, distance: 26.5
click at [223, 46] on div "26135" at bounding box center [270, 50] width 112 height 11
type input "26136"
click at [356, 51] on icon "button" at bounding box center [356, 51] width 4 height 5
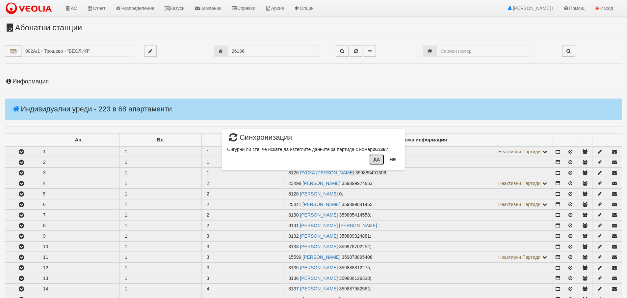
click at [380, 160] on button "Да" at bounding box center [377, 159] width 14 height 11
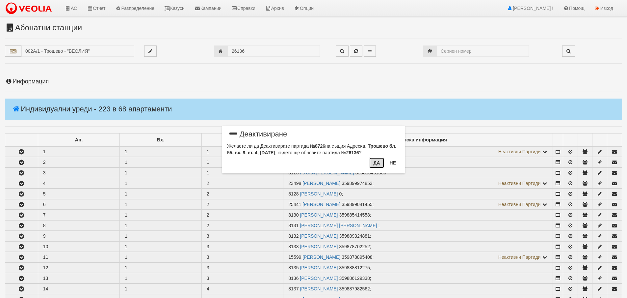
click at [377, 162] on button "Да" at bounding box center [377, 162] width 14 height 11
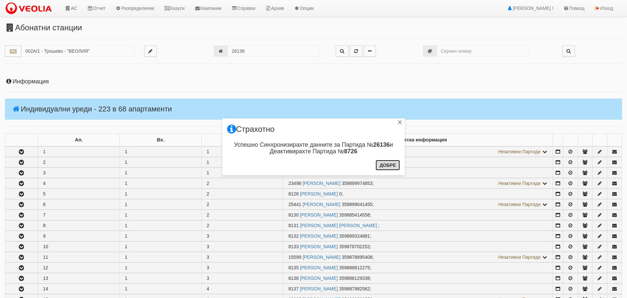
click at [390, 162] on button "Добре" at bounding box center [388, 165] width 24 height 11
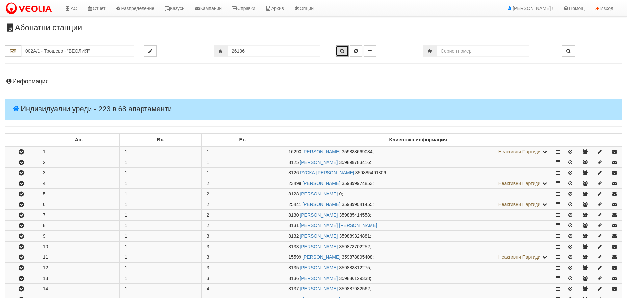
click at [341, 52] on icon "button" at bounding box center [342, 51] width 4 height 5
type input "055/9 - "[PERSON_NAME] [GEOGRAPHIC_DATA] " ЕАД"
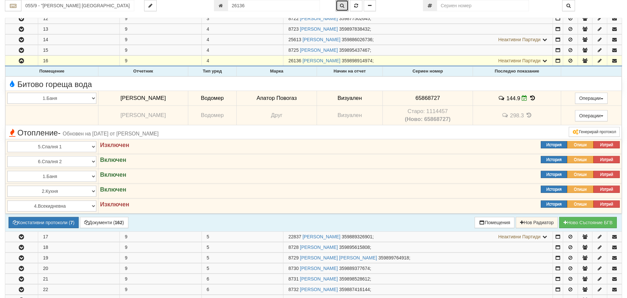
scroll to position [222, 0]
